Goal: Transaction & Acquisition: Purchase product/service

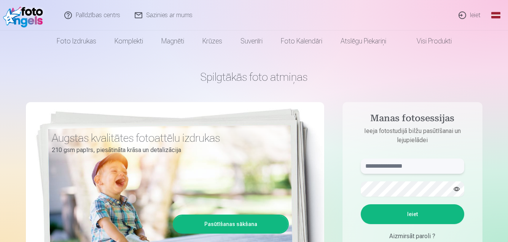
click at [381, 167] on input "text" at bounding box center [413, 165] width 104 height 15
click at [402, 209] on button "Ieiet" at bounding box center [413, 214] width 104 height 20
click at [390, 166] on input "**********" at bounding box center [413, 165] width 104 height 15
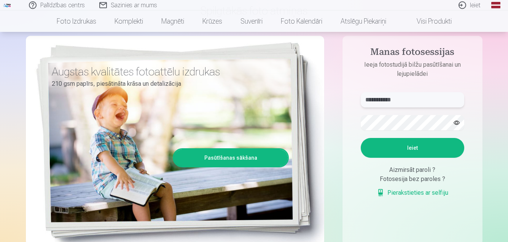
scroll to position [78, 0]
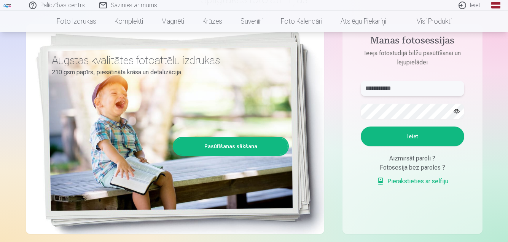
type input "**********"
click at [401, 146] on button "Ieiet" at bounding box center [413, 136] width 104 height 20
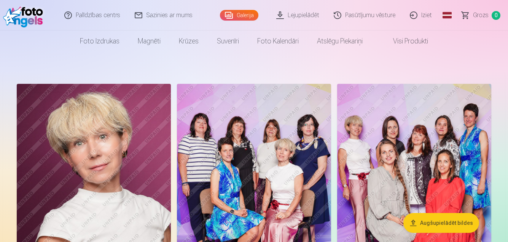
click at [246, 156] on img at bounding box center [254, 199] width 154 height 231
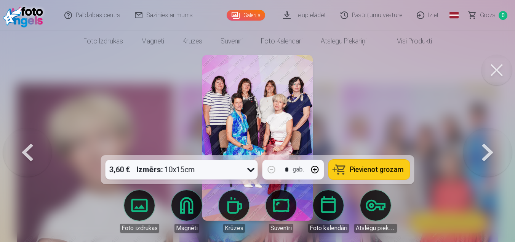
click at [271, 97] on img at bounding box center [257, 138] width 110 height 166
click at [265, 105] on img at bounding box center [257, 138] width 110 height 166
click at [228, 133] on img at bounding box center [257, 138] width 110 height 166
click at [18, 147] on button at bounding box center [27, 137] width 49 height 19
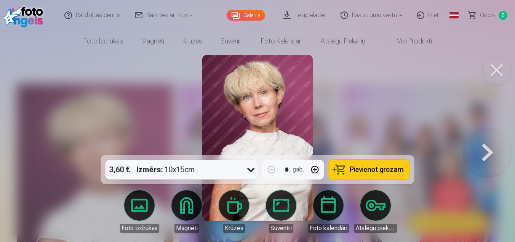
click at [488, 147] on button at bounding box center [487, 137] width 49 height 19
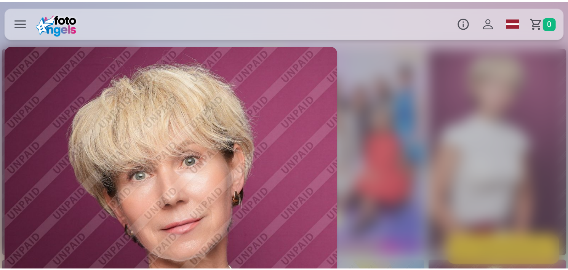
scroll to position [0, 386]
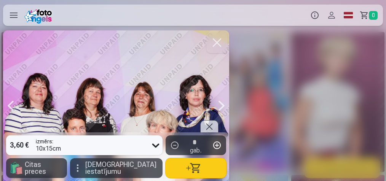
drag, startPoint x: 295, startPoint y: 121, endPoint x: 300, endPoint y: 98, distance: 23.3
click at [298, 84] on div "3,60 € izmērs : 10x15cm * gab. 🛍 Citas preces Vairāk iestatījumu" at bounding box center [193, 105] width 386 height 151
click at [352, 122] on div "3,60 € izmērs : 10x15cm * gab. 🛍 Citas preces Vairāk iestatījumu" at bounding box center [193, 105] width 386 height 151
click at [287, 122] on div "3,60 € izmērs : 10x15cm * gab. 🛍 Citas preces Vairāk iestatījumu" at bounding box center [193, 105] width 386 height 151
click at [313, 51] on div "3,60 € izmērs : 10x15cm * gab. 🛍 Citas preces Vairāk iestatījumu" at bounding box center [193, 105] width 386 height 151
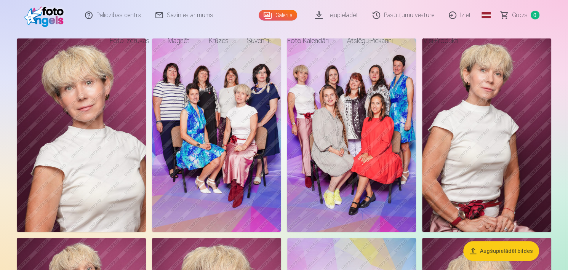
scroll to position [0, 0]
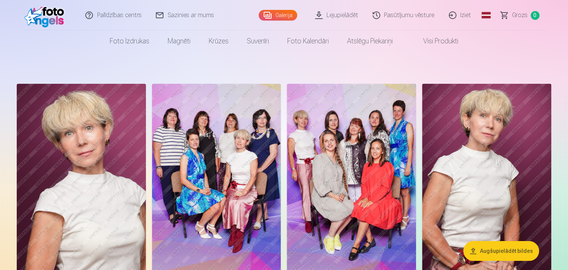
click at [235, 152] on img at bounding box center [216, 180] width 129 height 193
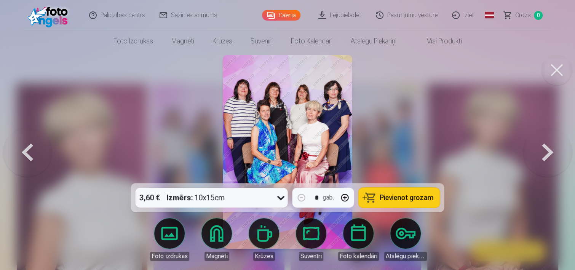
click at [168, 229] on link "Foto izdrukas" at bounding box center [169, 239] width 43 height 43
click at [508, 157] on button at bounding box center [547, 152] width 49 height 48
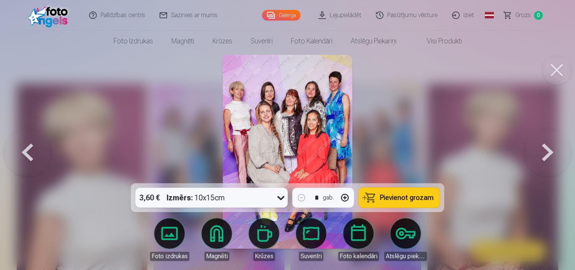
click at [508, 156] on button at bounding box center [547, 152] width 49 height 48
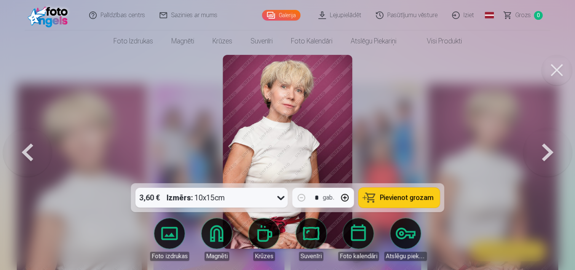
click at [508, 156] on button at bounding box center [547, 152] width 49 height 48
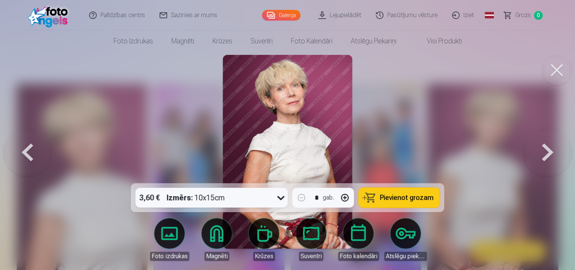
click at [508, 156] on button at bounding box center [547, 152] width 49 height 48
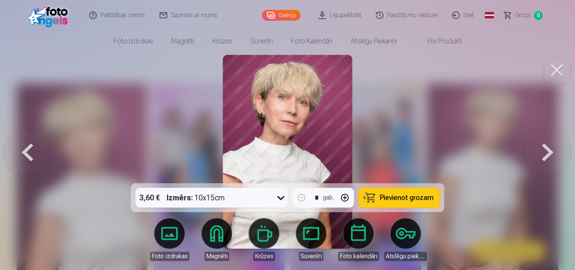
click at [508, 156] on button at bounding box center [547, 152] width 49 height 48
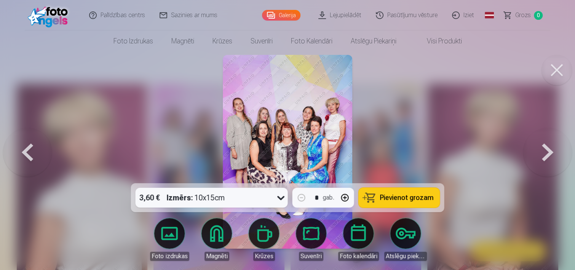
click at [508, 156] on button at bounding box center [547, 152] width 49 height 48
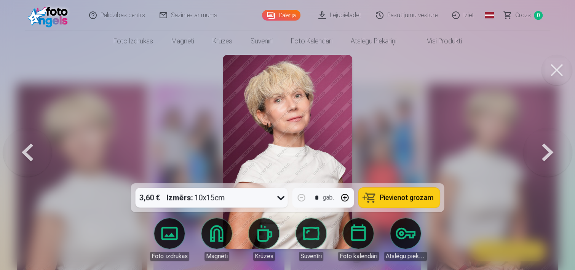
click at [508, 156] on button at bounding box center [547, 152] width 49 height 48
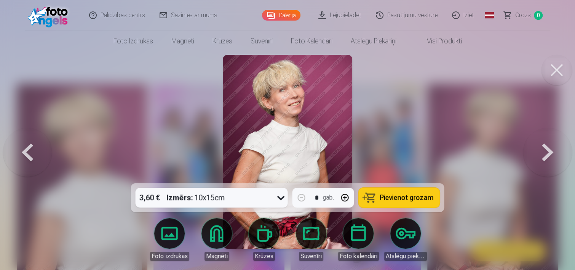
click at [508, 156] on button at bounding box center [547, 152] width 49 height 48
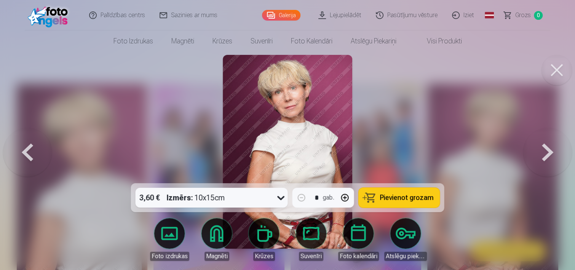
click at [508, 156] on button at bounding box center [547, 152] width 49 height 48
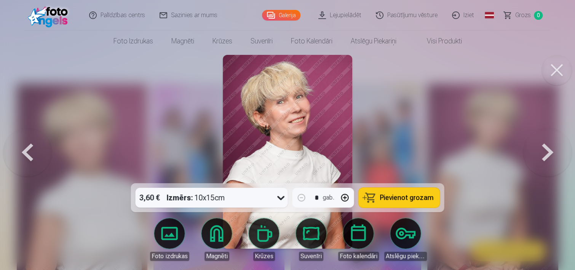
click at [508, 156] on button at bounding box center [547, 152] width 49 height 48
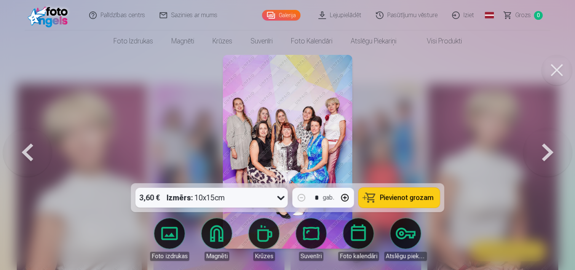
click at [508, 156] on button at bounding box center [547, 152] width 49 height 48
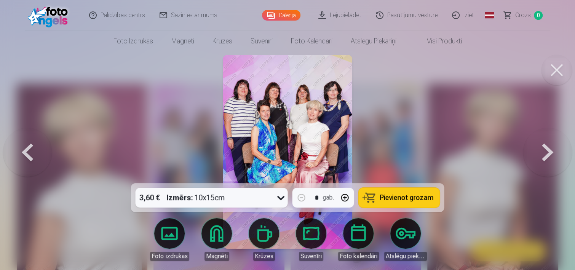
click at [508, 156] on button at bounding box center [547, 152] width 49 height 48
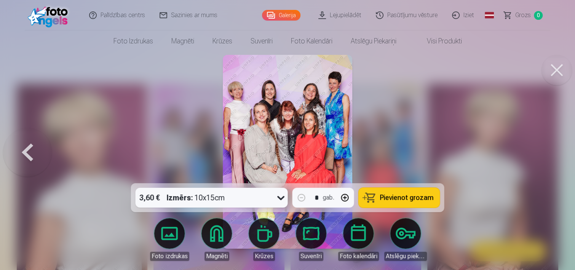
click at [508, 156] on div at bounding box center [287, 135] width 575 height 270
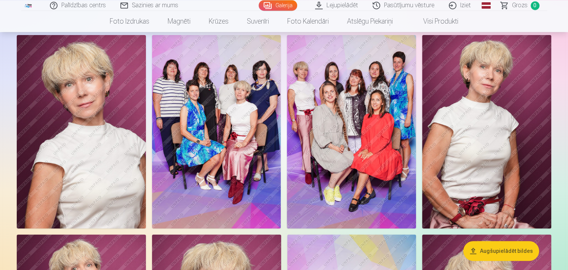
scroll to position [41, 0]
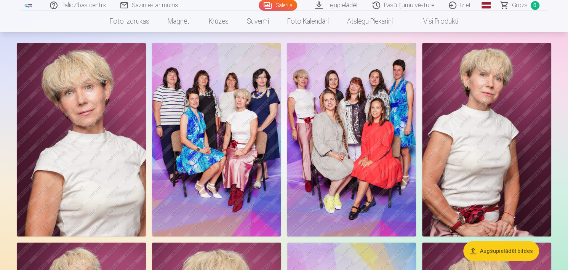
click at [508, 145] on img at bounding box center [486, 139] width 129 height 193
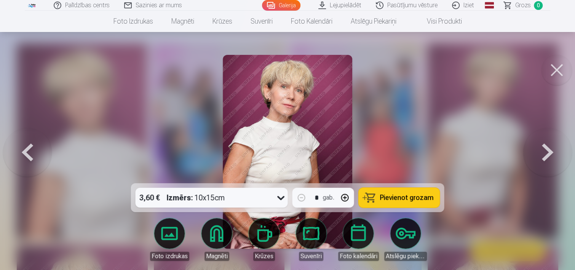
click at [508, 69] on button at bounding box center [556, 70] width 30 height 30
